Goal: Task Accomplishment & Management: Manage account settings

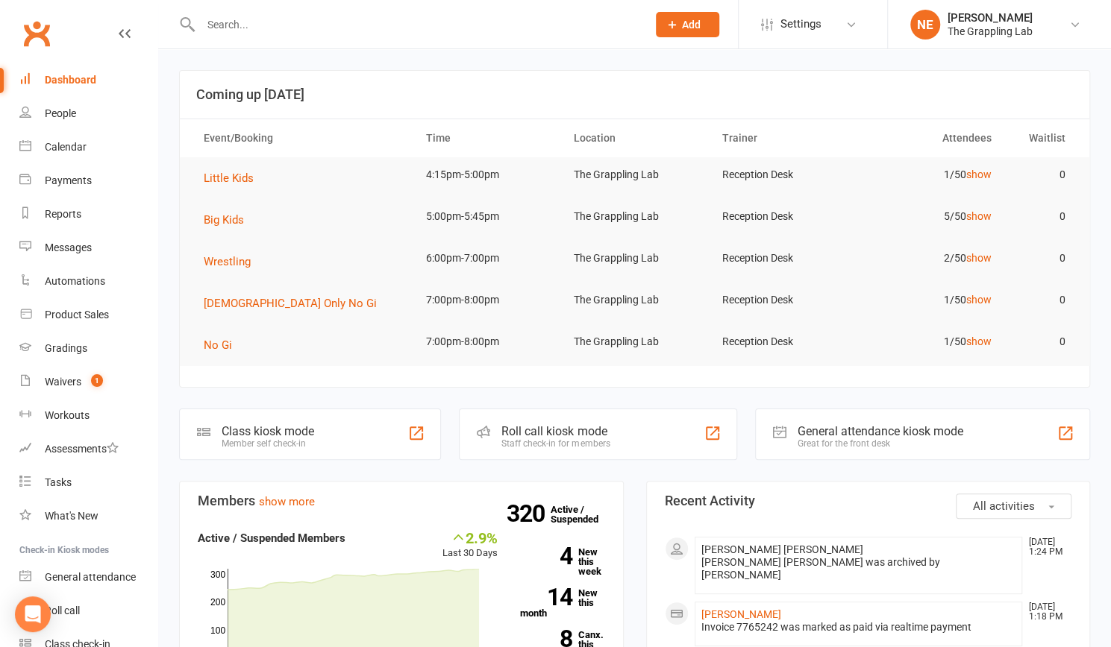
click at [239, 11] on div at bounding box center [407, 24] width 457 height 48
click at [231, 21] on input "text" at bounding box center [416, 24] width 440 height 21
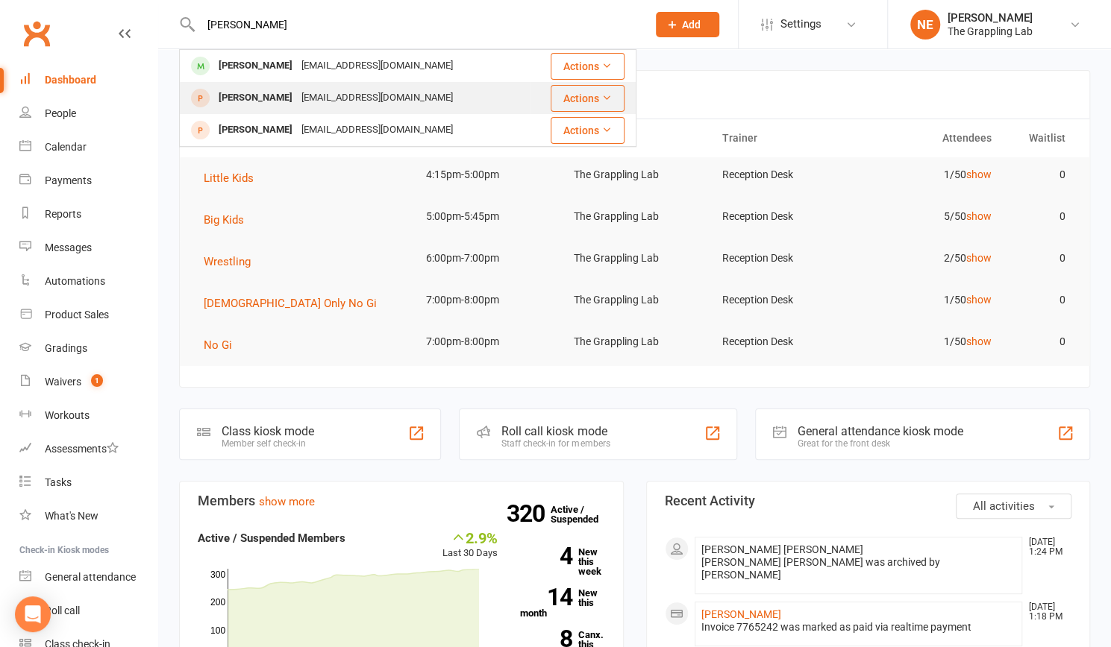
type input "[PERSON_NAME]"
click at [230, 104] on div "[PERSON_NAME]" at bounding box center [255, 98] width 83 height 22
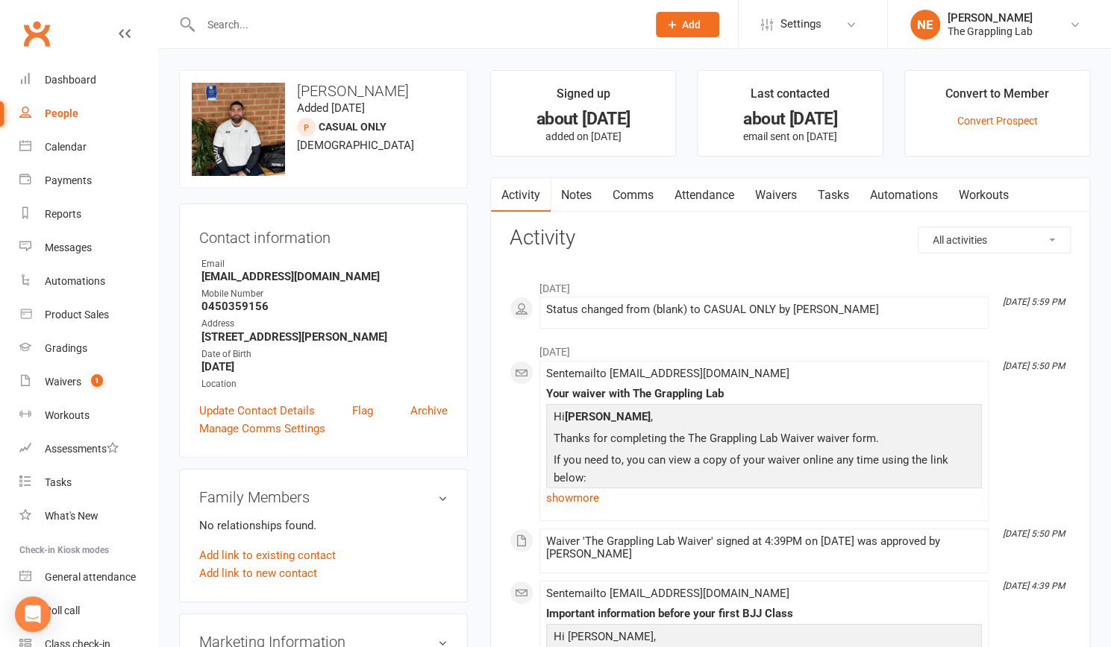
click at [224, 25] on input "text" at bounding box center [416, 24] width 440 height 21
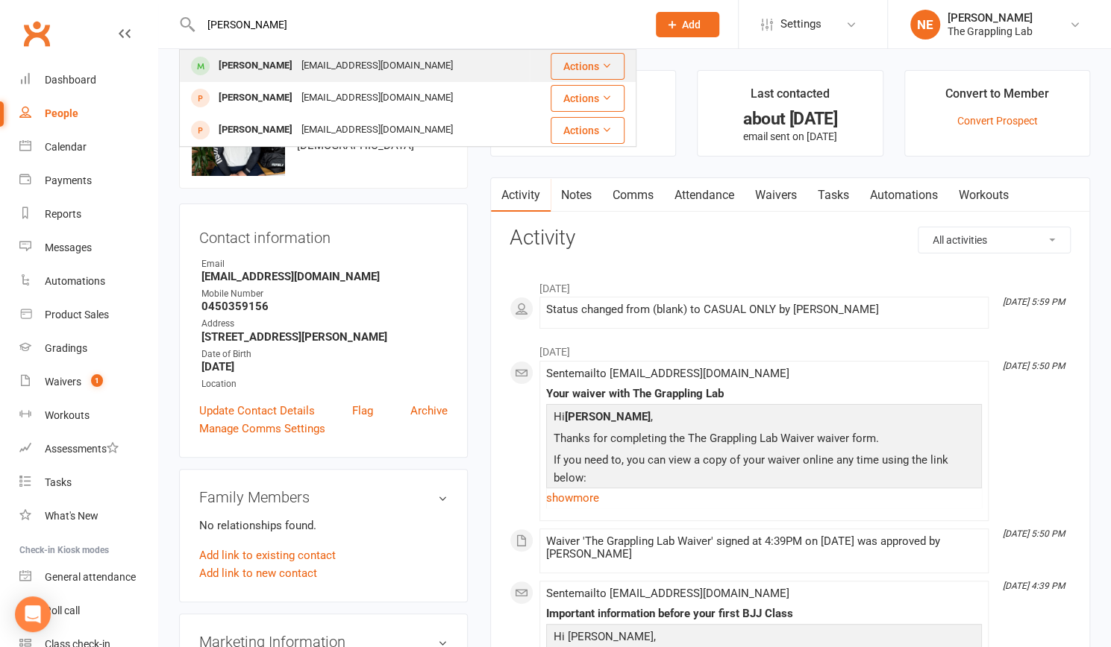
type input "[PERSON_NAME]"
click at [241, 62] on div "[PERSON_NAME]" at bounding box center [255, 66] width 83 height 22
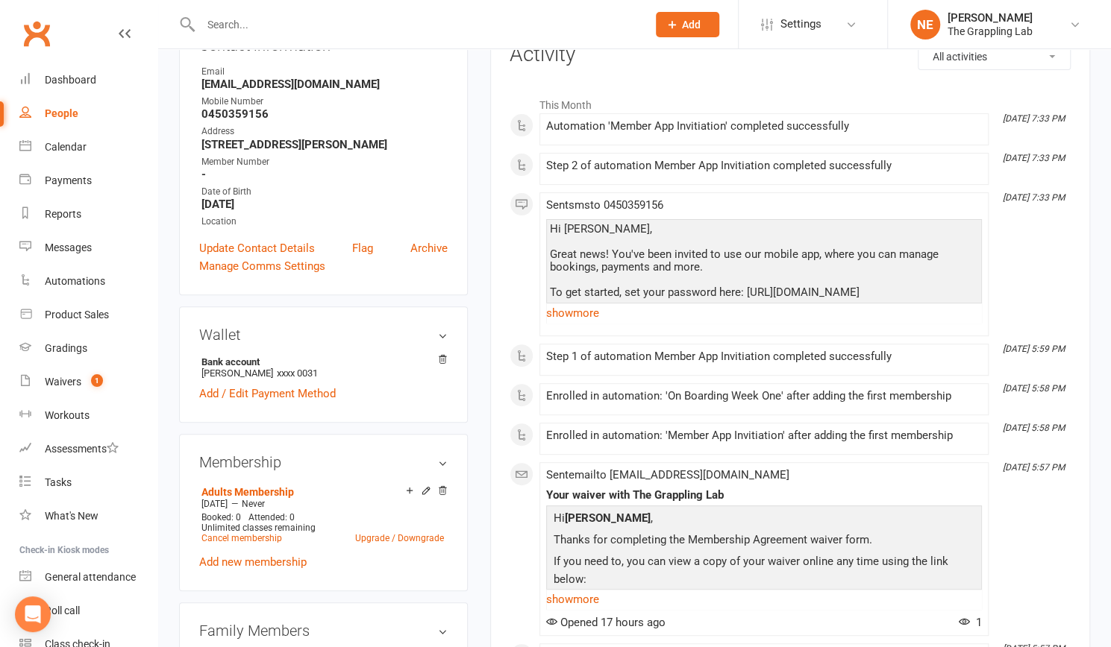
scroll to position [201, 0]
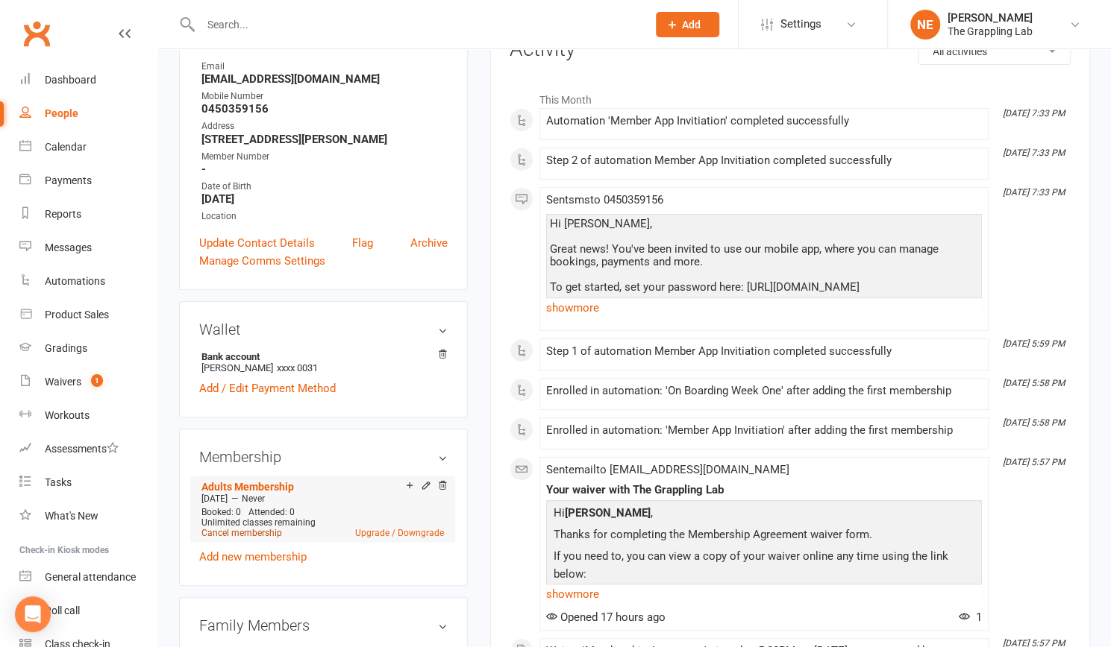
click at [243, 536] on link "Cancel membership" at bounding box center [241, 533] width 81 height 10
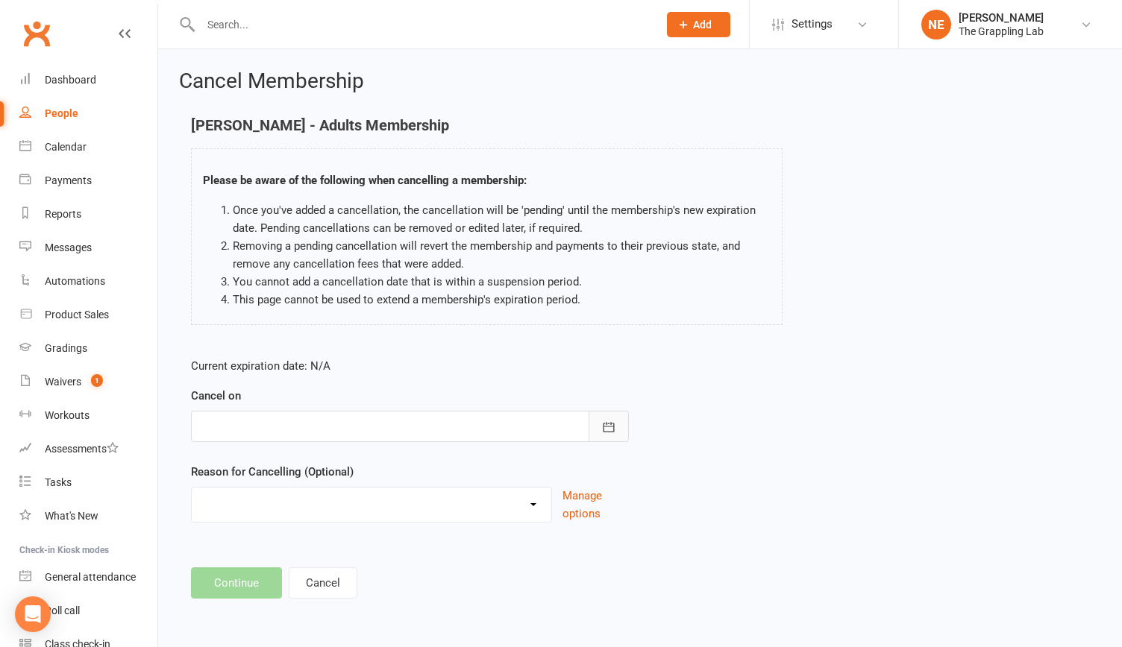
click at [609, 423] on icon "button" at bounding box center [608, 427] width 11 height 10
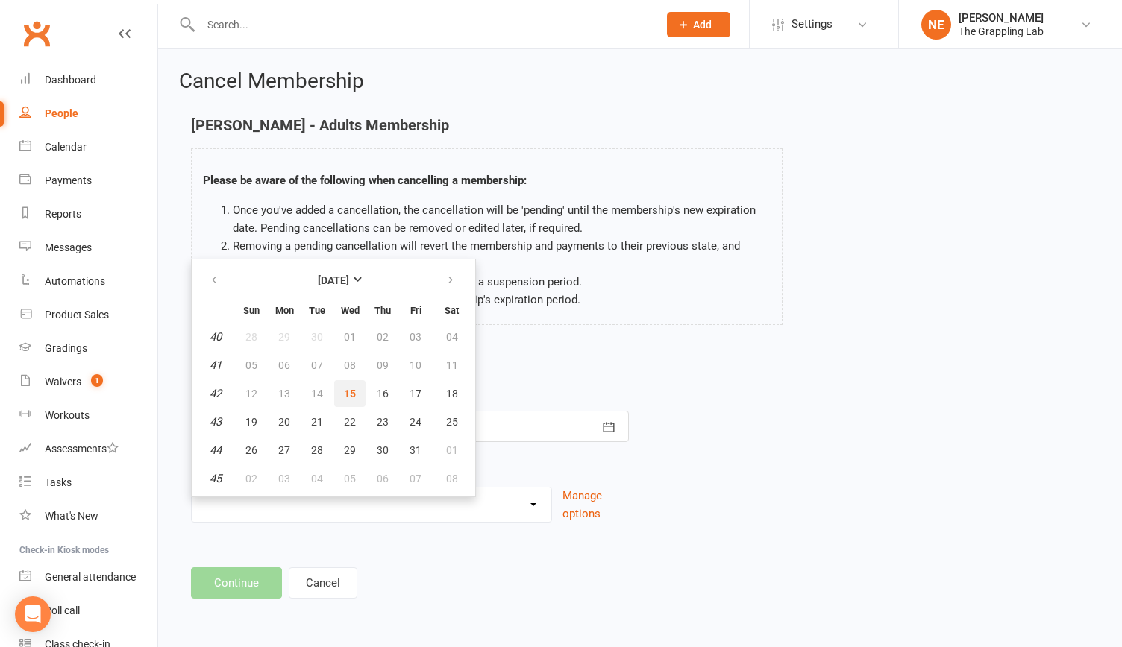
click at [355, 389] on button "15" at bounding box center [349, 393] width 31 height 27
type input "[DATE]"
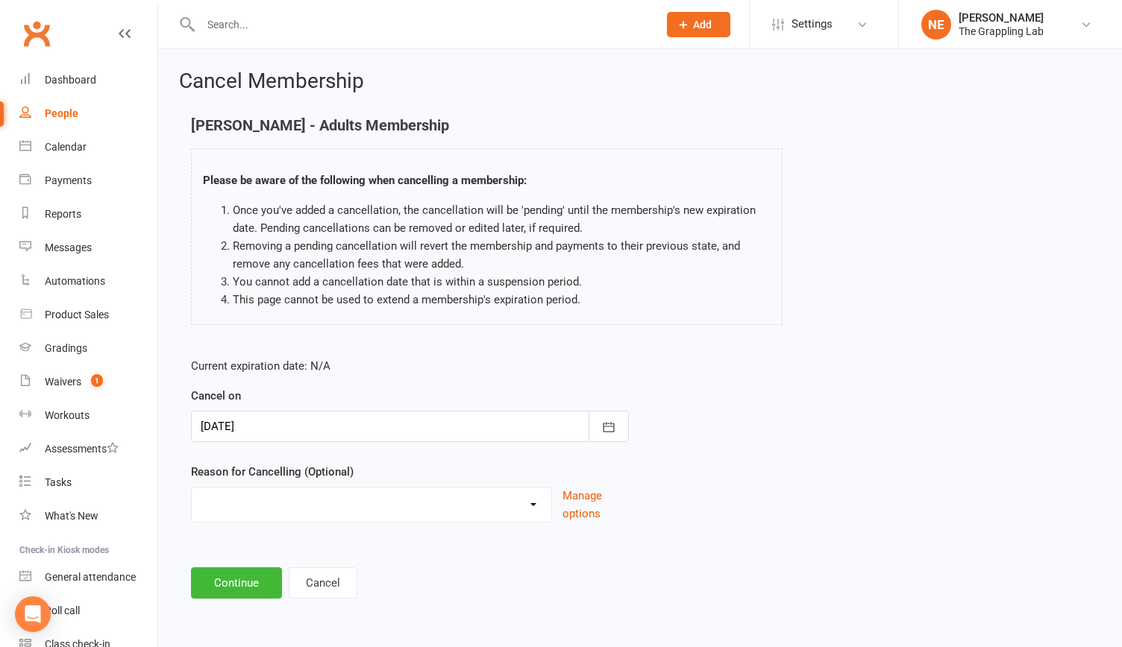
click at [301, 500] on select "BAD PAYER Holiday Injury Not interested Other reason" at bounding box center [372, 503] width 360 height 30
select select "2"
click at [192, 488] on select "BAD PAYER Holiday Injury Not interested Other reason" at bounding box center [372, 503] width 360 height 30
click at [243, 581] on button "Continue" at bounding box center [236, 583] width 91 height 31
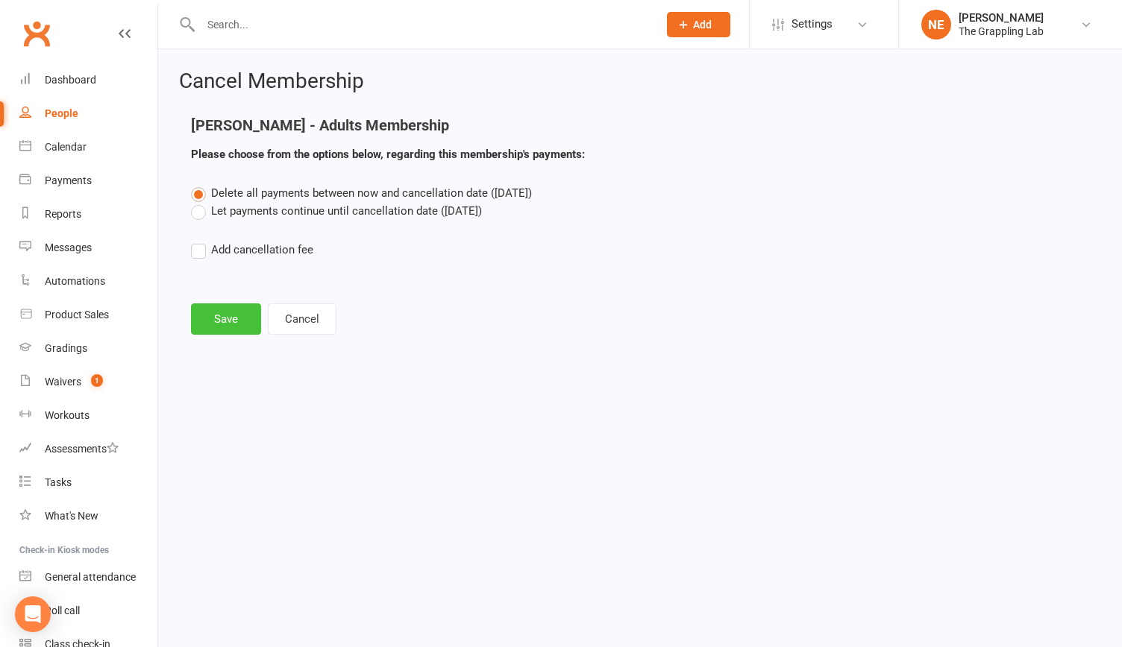
click at [240, 320] on button "Save" at bounding box center [226, 319] width 70 height 31
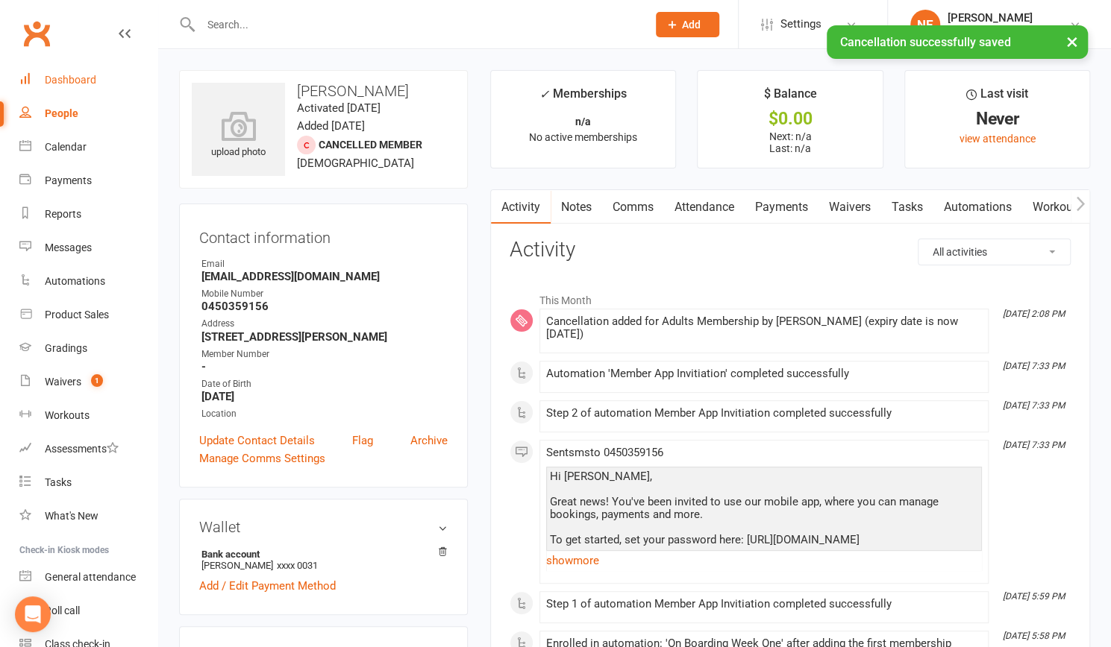
click at [69, 74] on div "Dashboard" at bounding box center [70, 80] width 51 height 12
